Goal: Task Accomplishment & Management: Complete application form

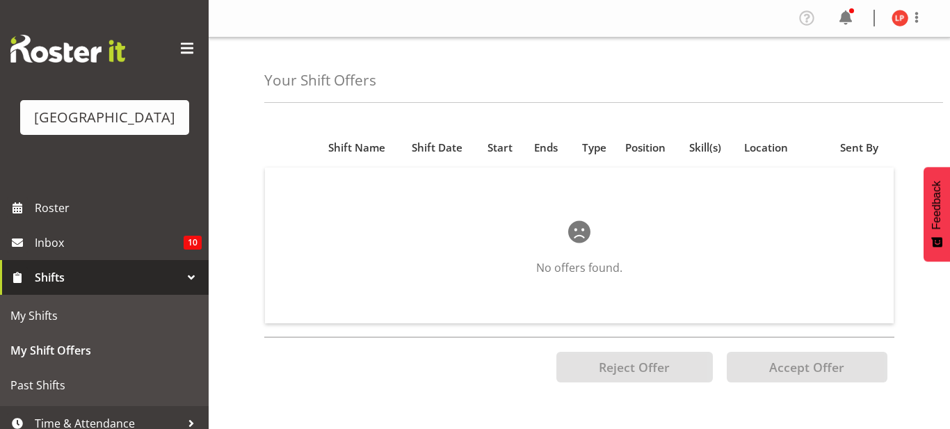
click at [497, 241] on p at bounding box center [580, 231] width 540 height 33
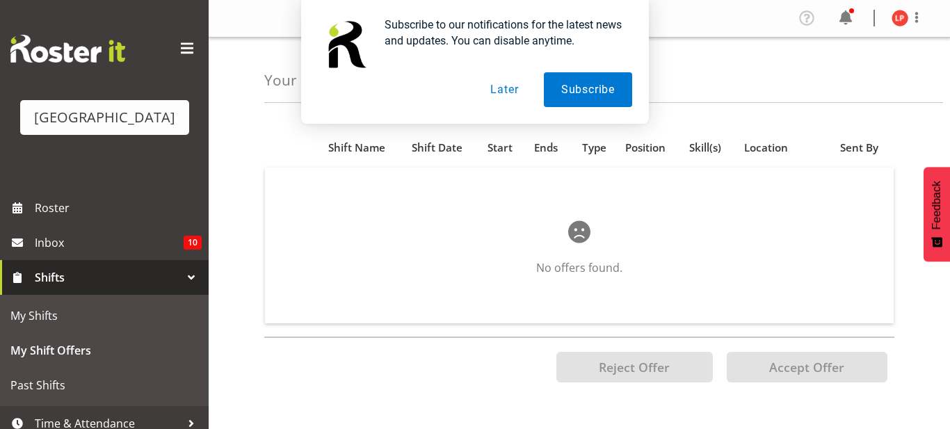
click at [503, 90] on button "Later" at bounding box center [504, 89] width 63 height 35
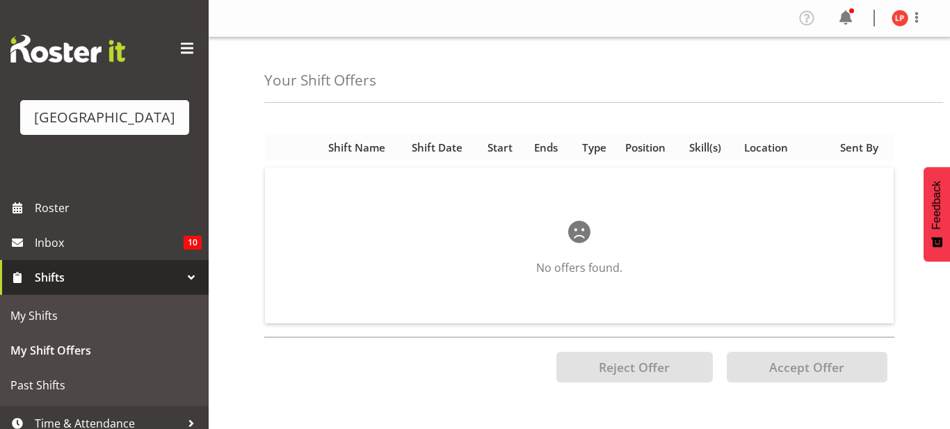
click at [361, 143] on span "Shift Name" at bounding box center [356, 148] width 57 height 16
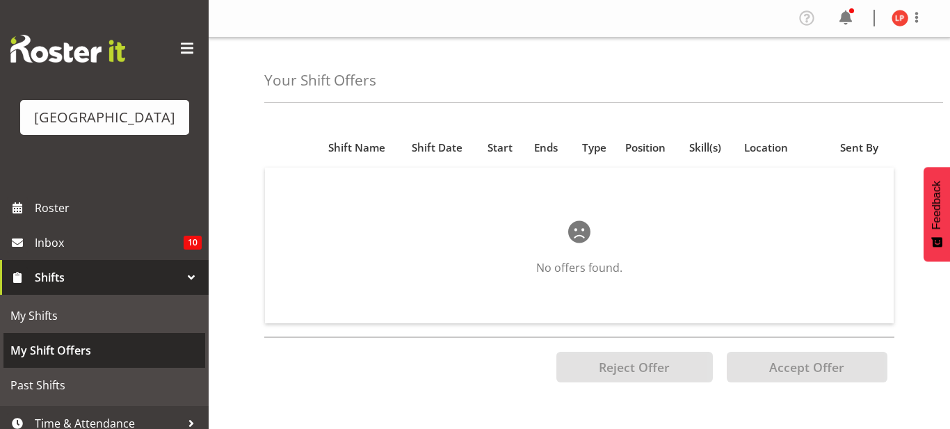
click at [116, 341] on span "My Shift Offers" at bounding box center [104, 350] width 188 height 21
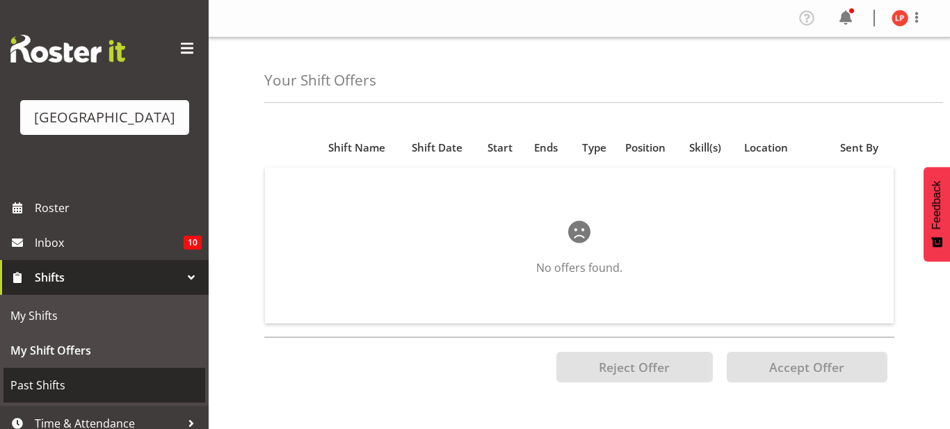
click at [116, 377] on span "Past Shifts" at bounding box center [104, 385] width 188 height 21
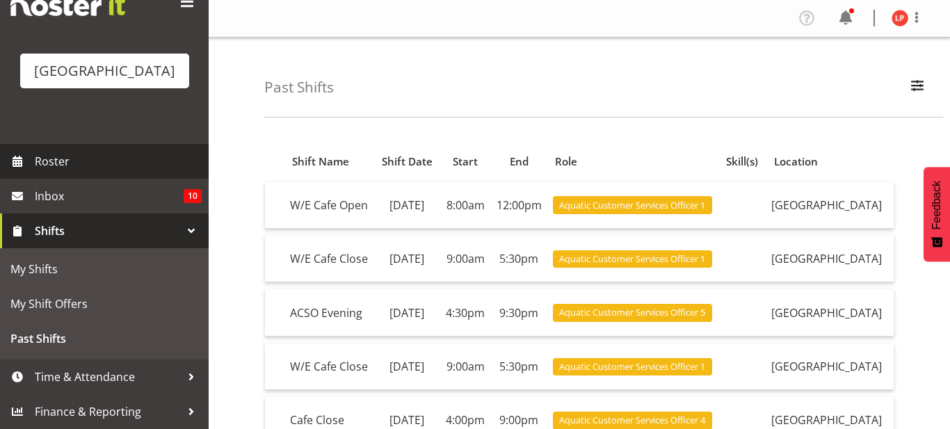
click at [49, 166] on span "Roster" at bounding box center [118, 161] width 167 height 21
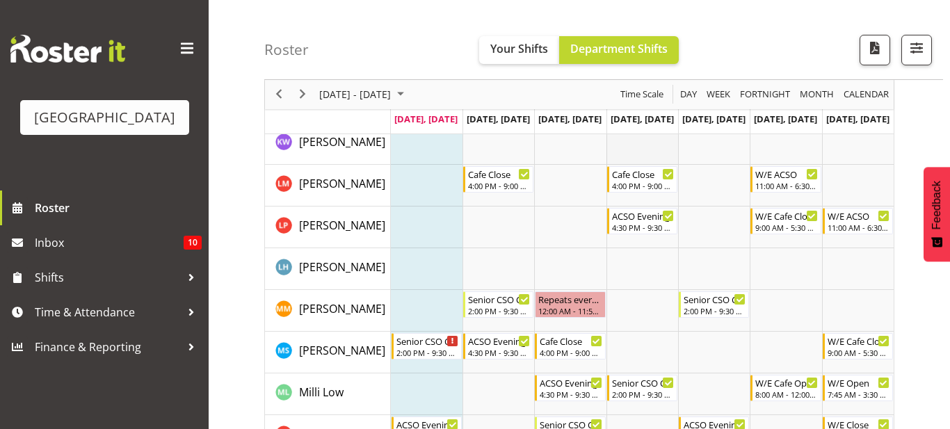
scroll to position [369, 0]
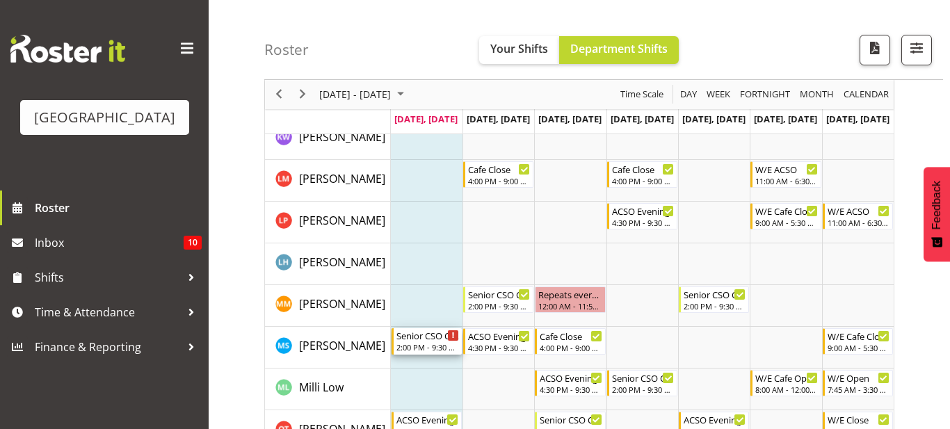
click at [415, 350] on div "2:00 PM - 9:30 PM" at bounding box center [427, 347] width 63 height 11
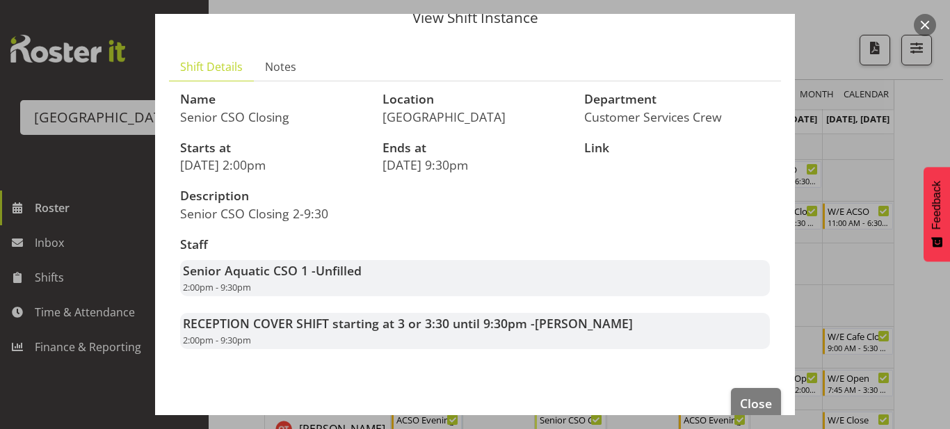
scroll to position [83, 0]
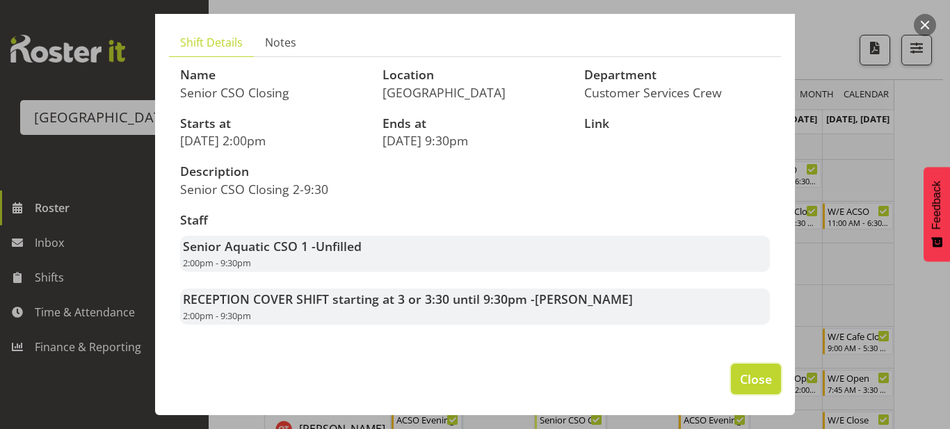
click at [764, 378] on span "Close" at bounding box center [756, 379] width 32 height 18
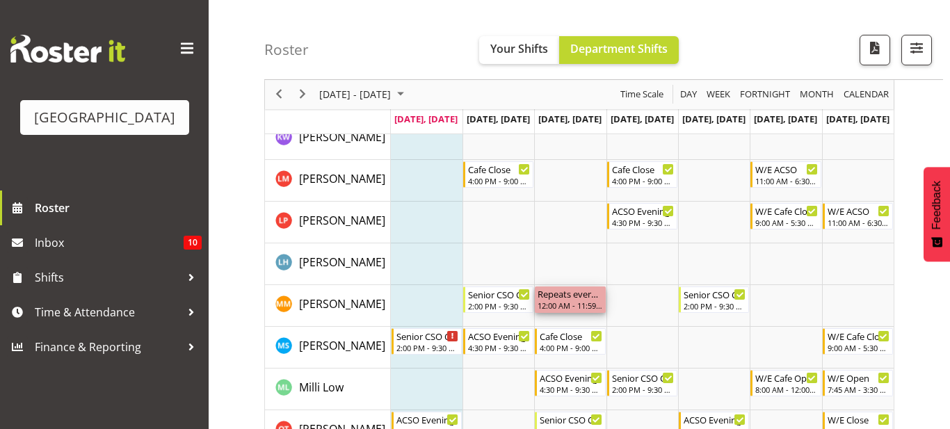
click at [588, 294] on div "Repeats every wednesday - Maddison Mason-Pine" at bounding box center [570, 294] width 65 height 14
click at [576, 312] on div "Repeats every wednesday - Maddison Mason-Pine 12:00 AM - 11:59 PM" at bounding box center [570, 300] width 65 height 26
click at [579, 310] on div "12:00 AM - 11:59 PM" at bounding box center [570, 305] width 65 height 11
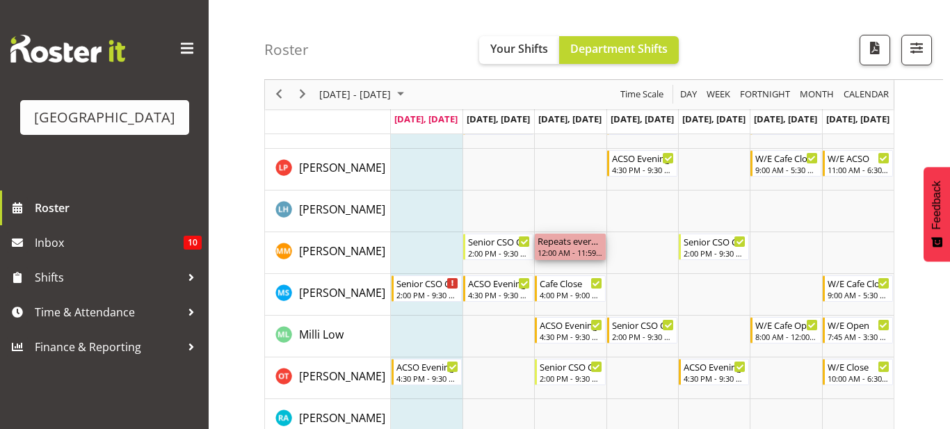
scroll to position [424, 0]
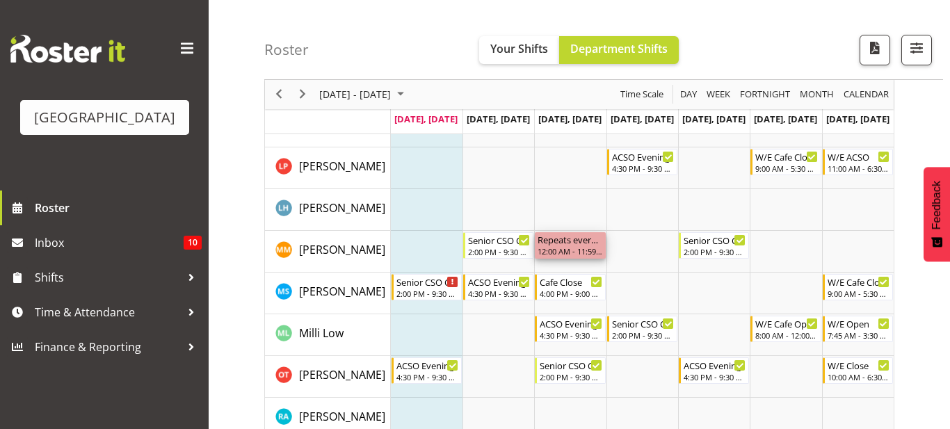
click at [842, 234] on td "Timeline Week of August 25, 2025" at bounding box center [858, 252] width 72 height 42
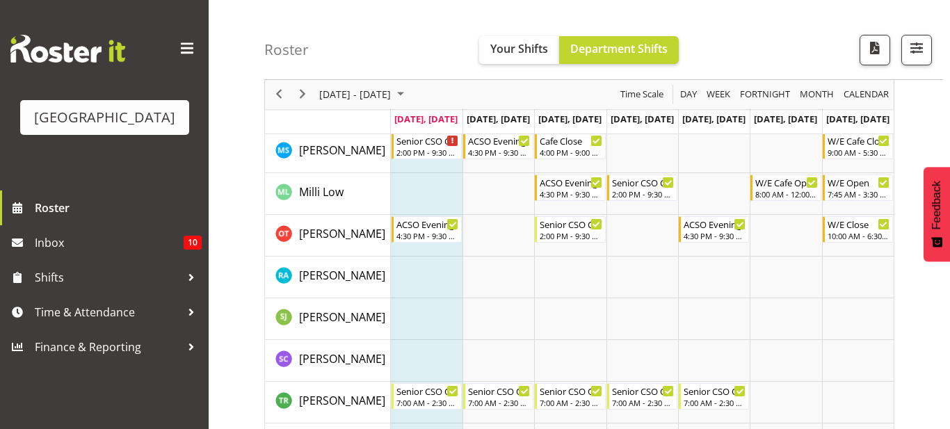
scroll to position [568, 0]
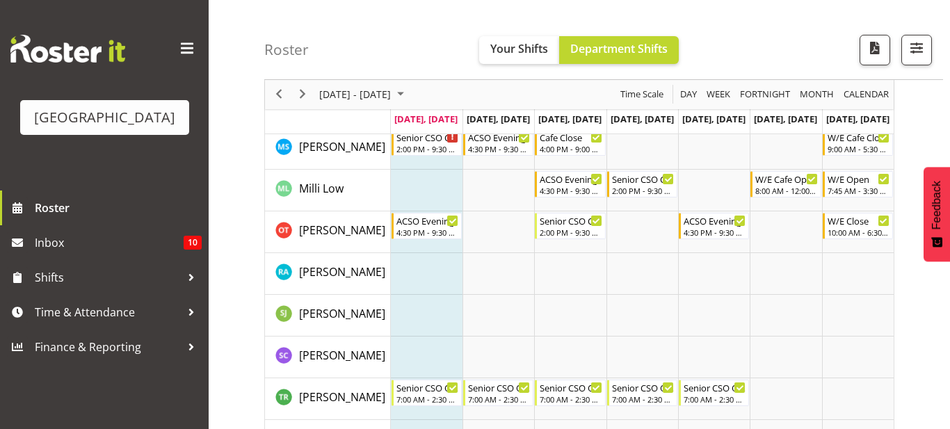
click at [675, 289] on td "Timeline Week of August 25, 2025" at bounding box center [643, 274] width 72 height 42
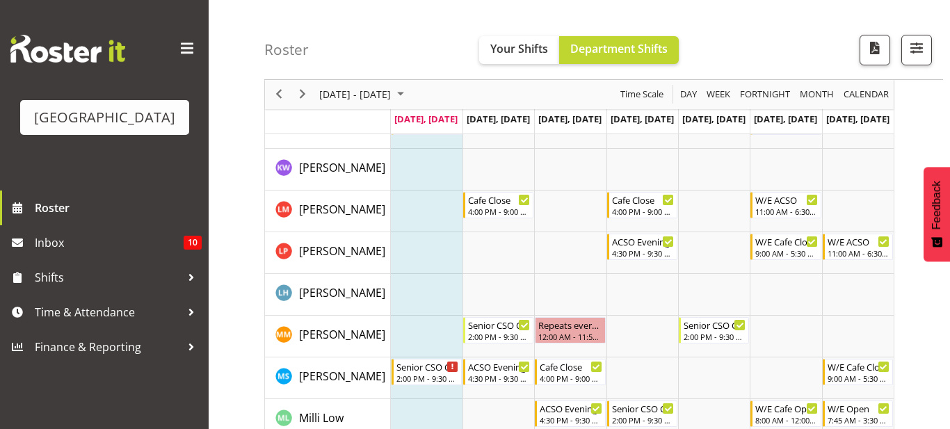
scroll to position [340, 0]
click at [674, 289] on td "Timeline Week of August 25, 2025" at bounding box center [643, 294] width 72 height 42
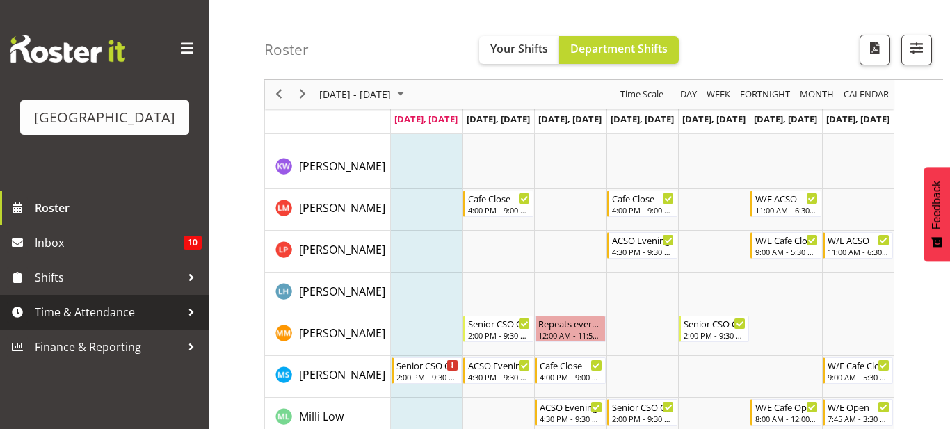
click at [95, 317] on span "Time & Attendance" at bounding box center [108, 312] width 146 height 21
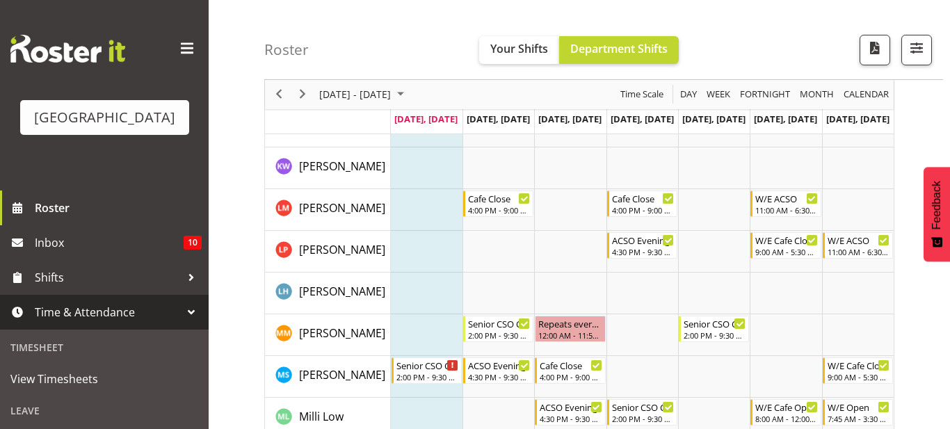
click at [159, 304] on span "Time & Attendance" at bounding box center [108, 312] width 146 height 21
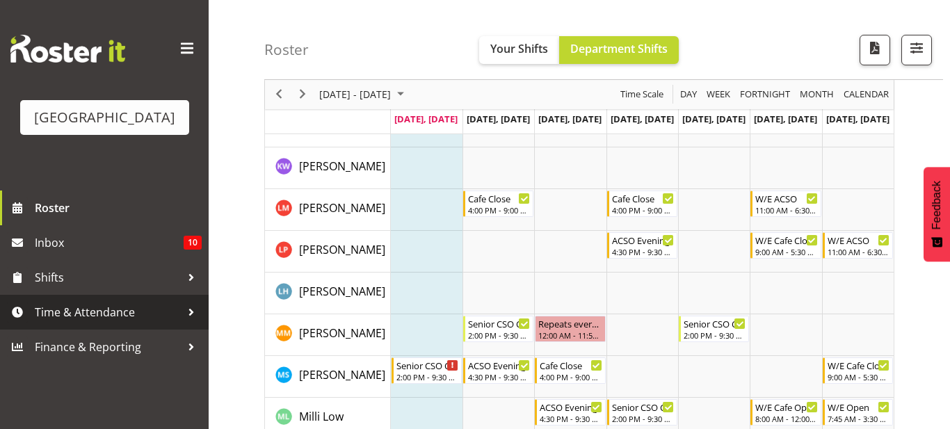
click at [159, 304] on span "Time & Attendance" at bounding box center [108, 312] width 146 height 21
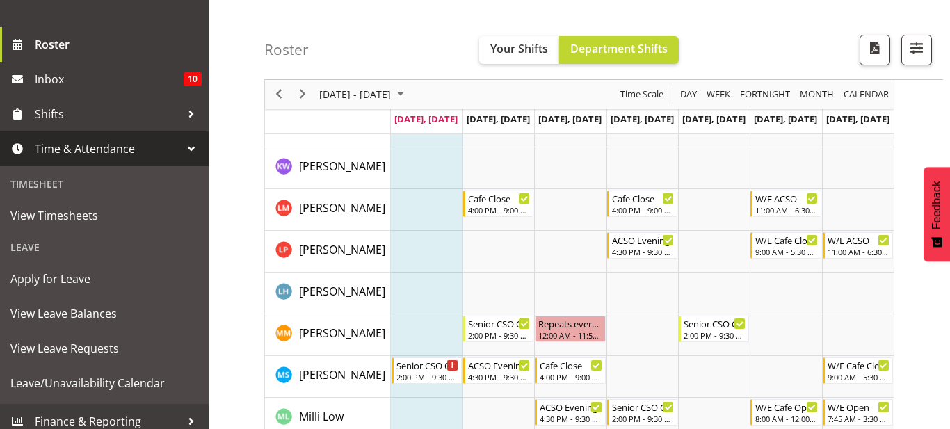
scroll to position [173, 0]
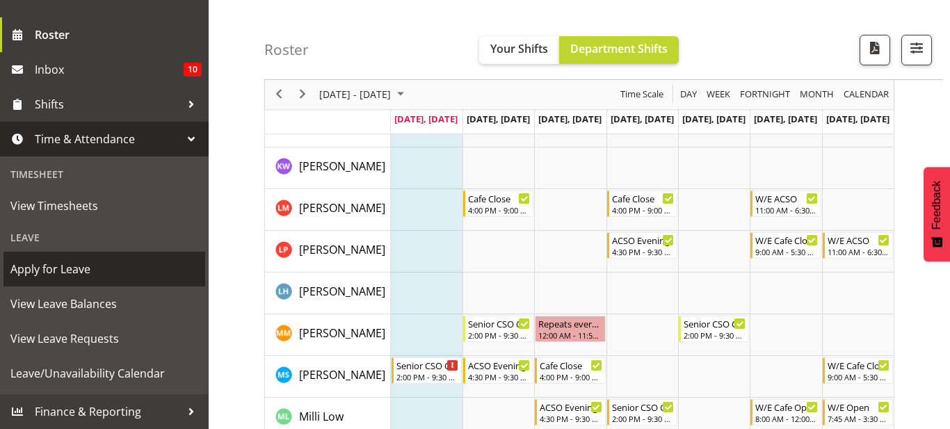
click at [121, 268] on span "Apply for Leave" at bounding box center [104, 269] width 188 height 21
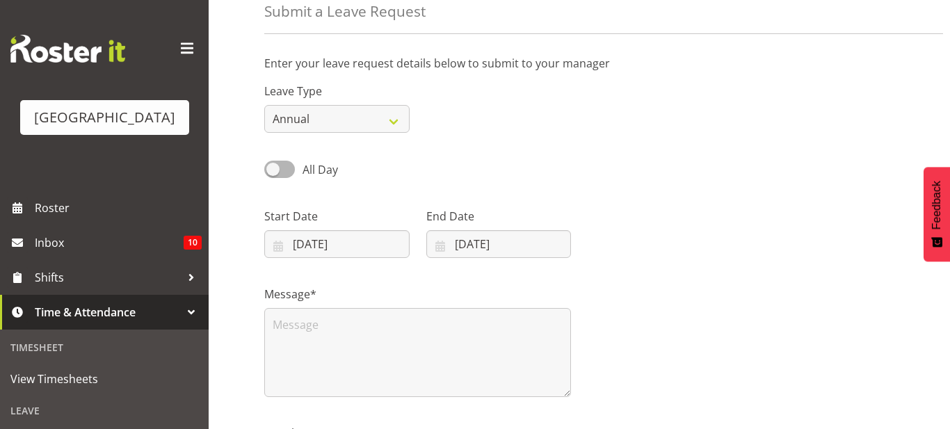
scroll to position [46, 0]
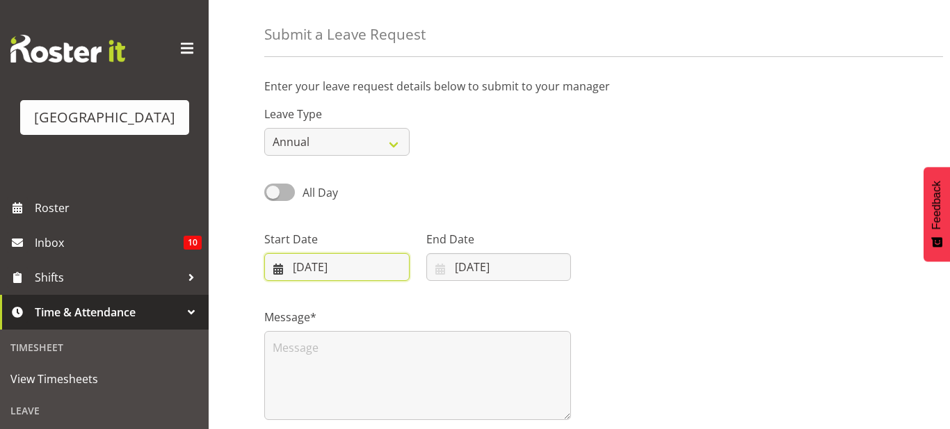
click at [313, 271] on input "[DATE]" at bounding box center [336, 267] width 145 height 28
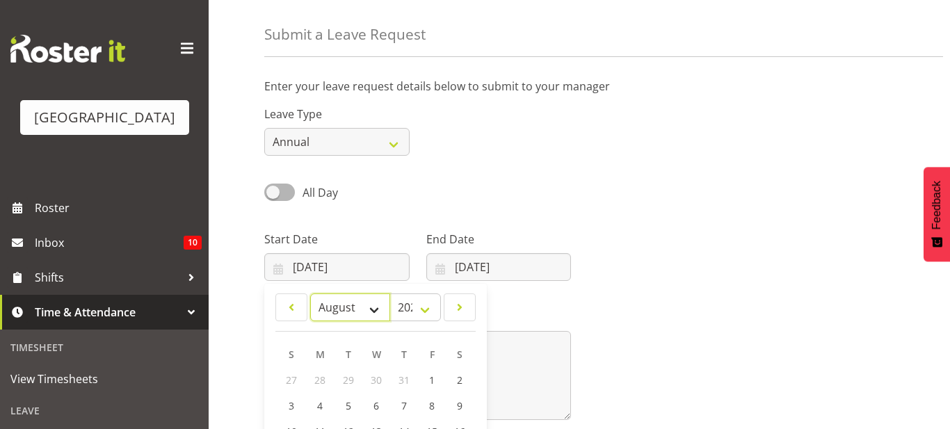
click at [359, 312] on select "January February March April May June July August September October November De…" at bounding box center [350, 308] width 80 height 28
select select "10"
click at [310, 294] on select "January February March April May June July August September October November De…" at bounding box center [350, 308] width 80 height 28
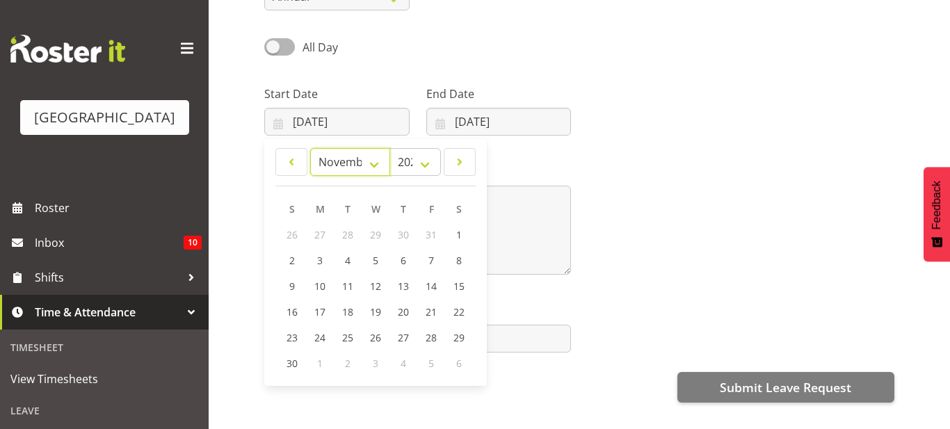
scroll to position [192, 0]
click at [463, 318] on link "22" at bounding box center [459, 311] width 28 height 26
type input "[DATE]"
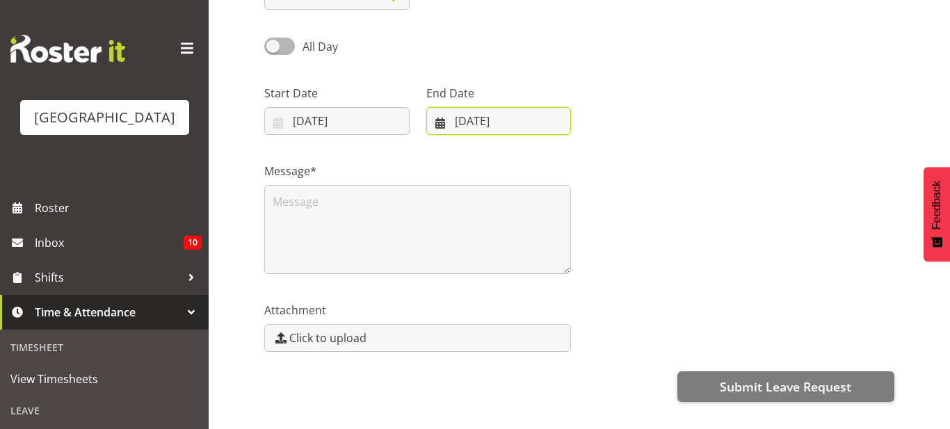
click at [450, 126] on input "[DATE]" at bounding box center [498, 121] width 145 height 28
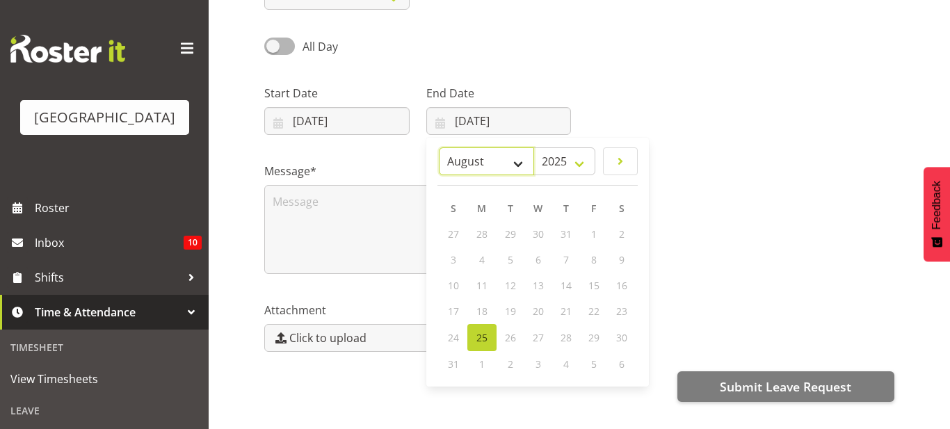
click at [482, 172] on select "January February March April May June July August September October November De…" at bounding box center [486, 161] width 95 height 28
select select "10"
click at [439, 147] on select "January February March April May June July August September October November De…" at bounding box center [486, 161] width 95 height 28
click at [621, 317] on span "22" at bounding box center [621, 311] width 11 height 13
type input "[DATE]"
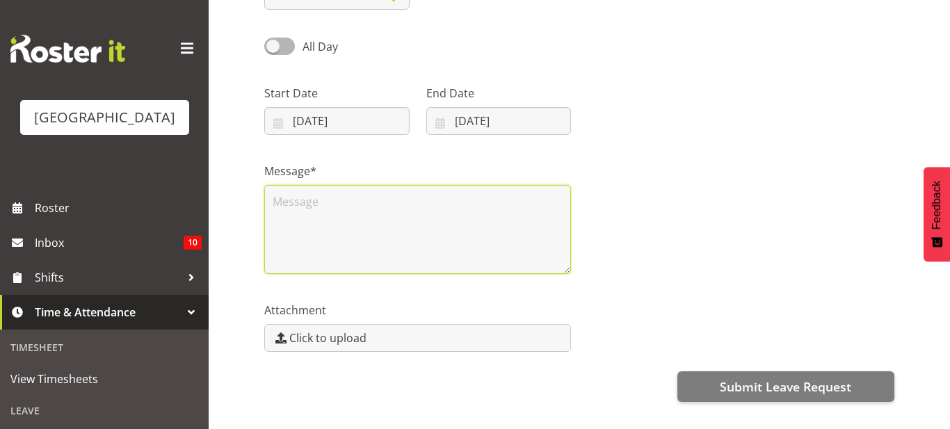
click at [444, 211] on textarea at bounding box center [417, 229] width 307 height 89
type textarea "Mau Raakau grading"
